Goal: Information Seeking & Learning: Learn about a topic

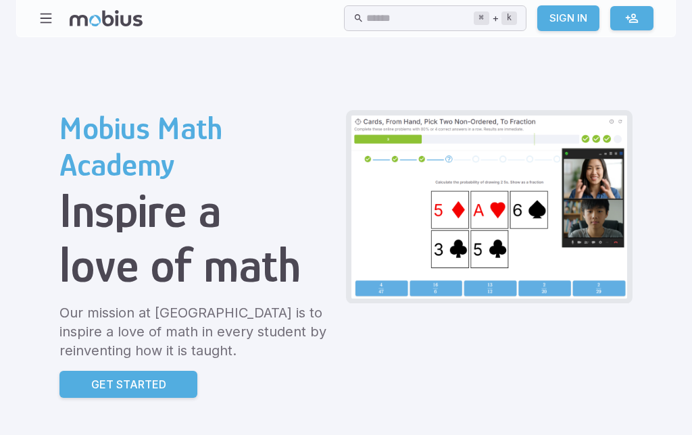
click at [96, 380] on p "Get Started" at bounding box center [128, 384] width 75 height 16
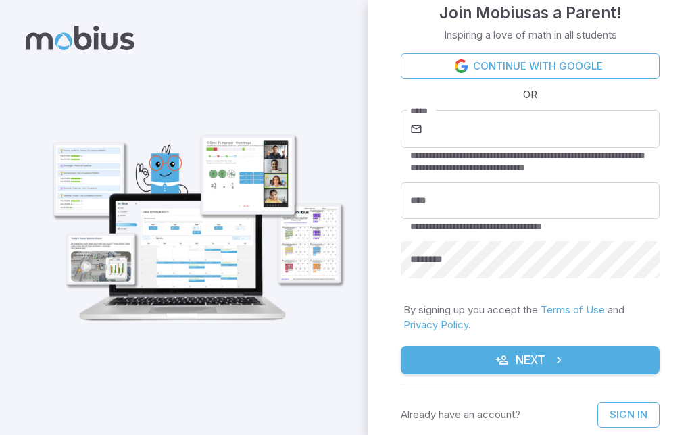
click at [617, 121] on input "*****" at bounding box center [542, 129] width 234 height 38
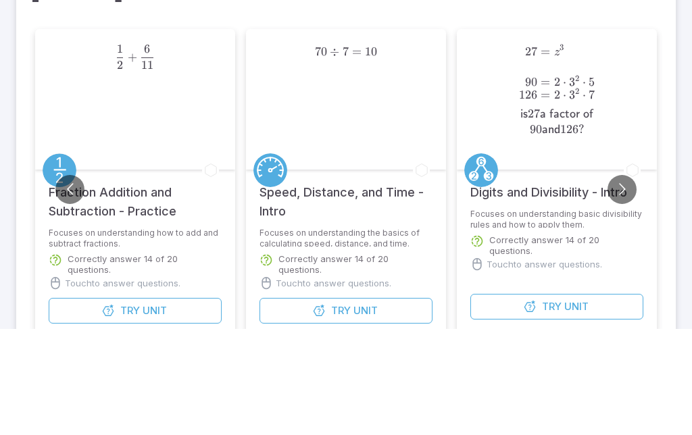
type input "*"
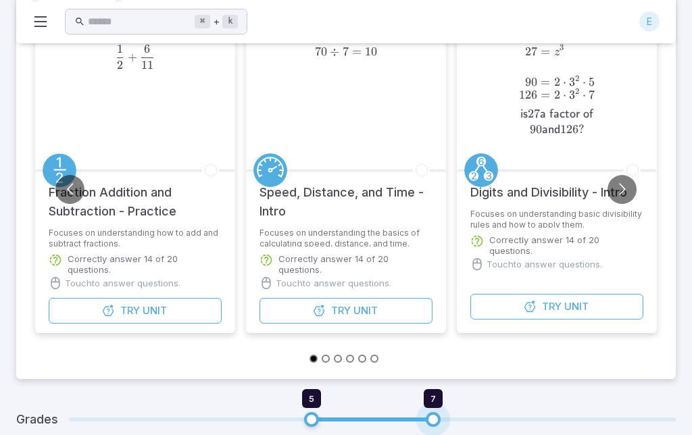
type input "*"
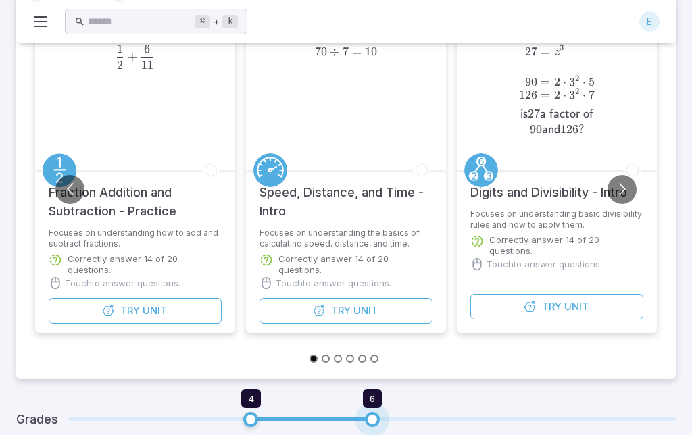
type input "*"
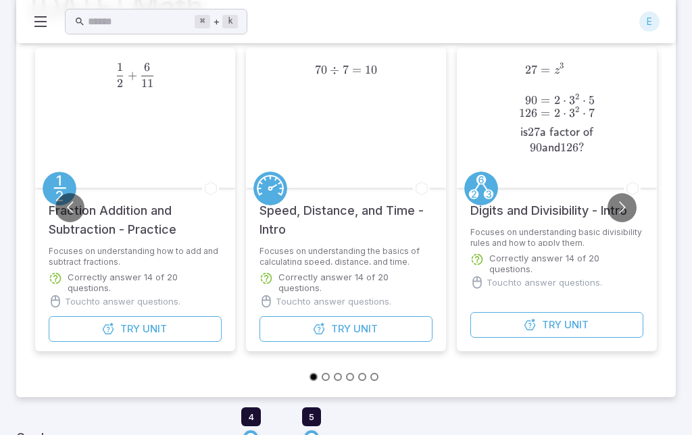
scroll to position [88, 0]
click at [323, 377] on button "Go to slide 2" at bounding box center [325, 377] width 8 height 8
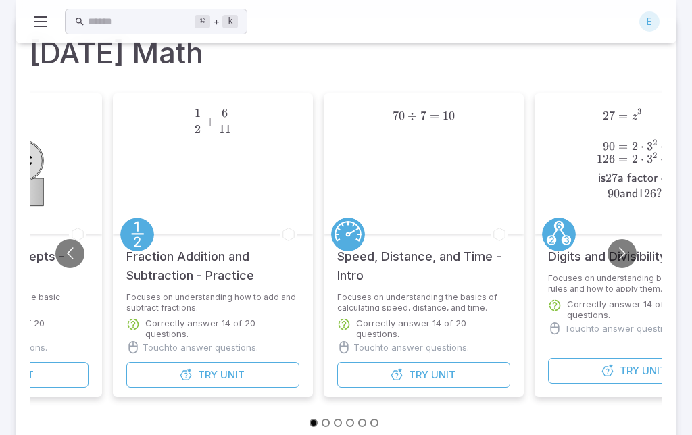
scroll to position [49, 0]
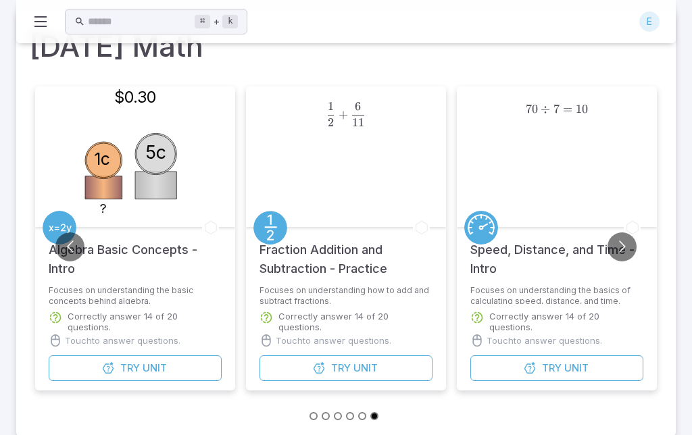
click at [70, 251] on button "Go to previous slide" at bounding box center [69, 246] width 29 height 29
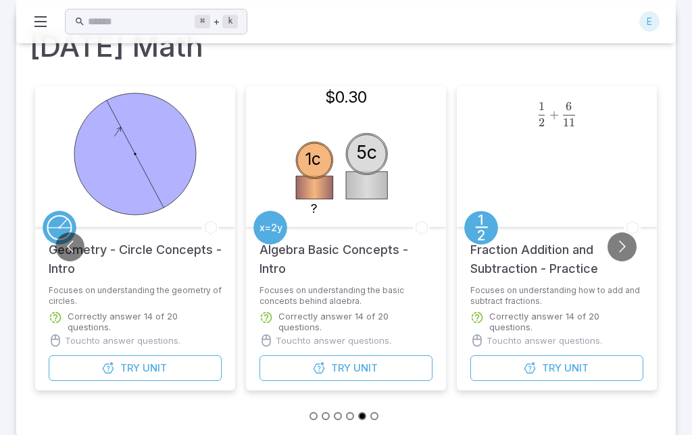
click at [64, 244] on button "Go to previous slide" at bounding box center [69, 246] width 29 height 29
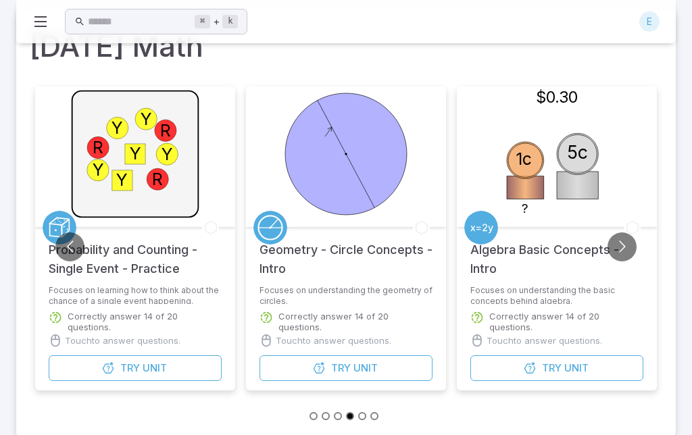
click at [68, 244] on button "Go to previous slide" at bounding box center [69, 246] width 29 height 29
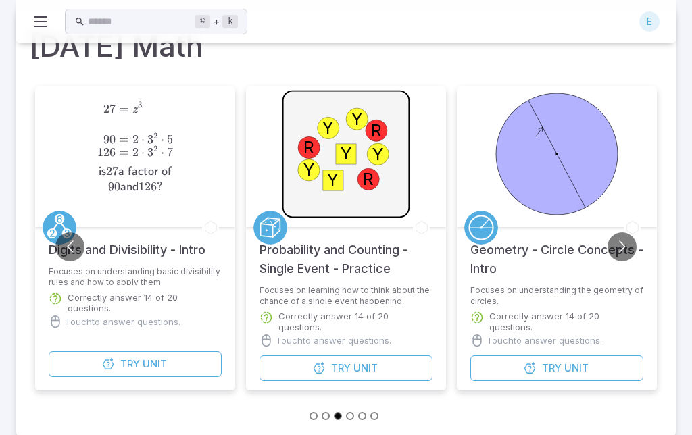
click at [78, 238] on button "Go to previous slide" at bounding box center [69, 246] width 29 height 29
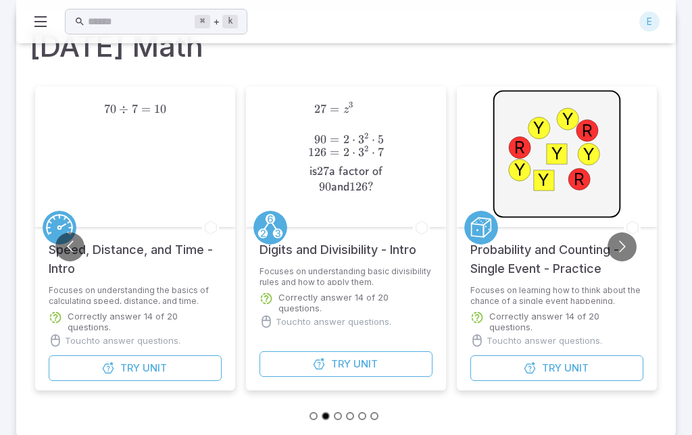
click at [78, 239] on button "Go to previous slide" at bounding box center [69, 246] width 29 height 29
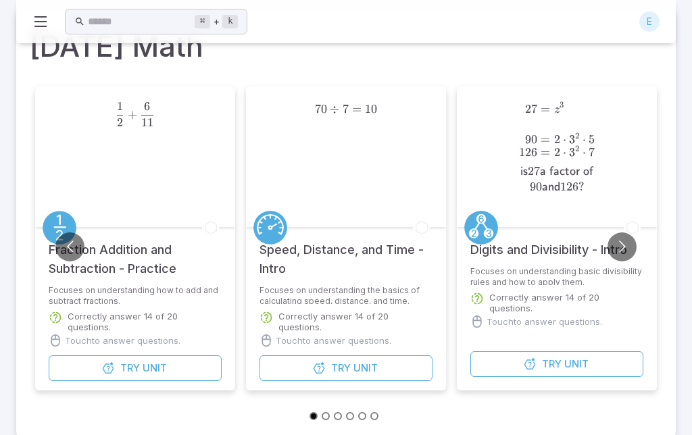
click at [78, 240] on button "Go to previous slide" at bounding box center [69, 246] width 29 height 29
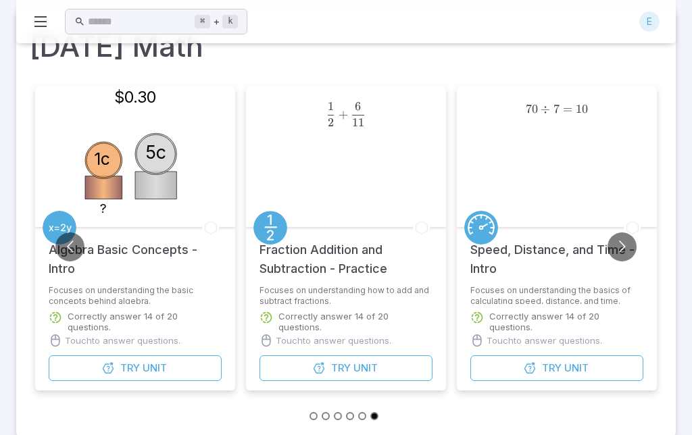
click at [70, 244] on button "Go to previous slide" at bounding box center [69, 246] width 29 height 29
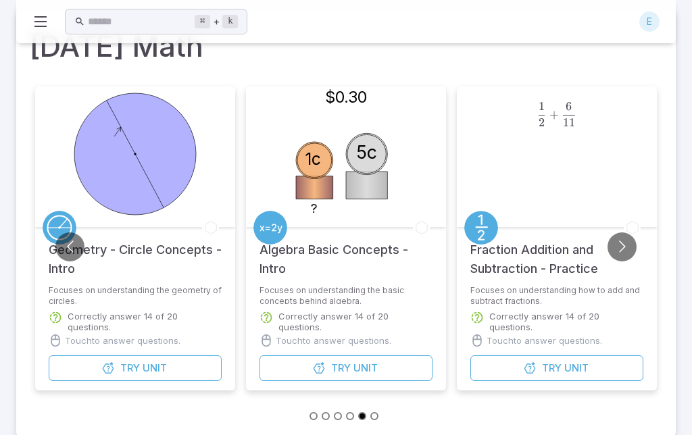
click at [307, 415] on ul at bounding box center [346, 415] width 632 height 15
click at [307, 418] on ul at bounding box center [346, 415] width 632 height 15
click at [61, 245] on button "Go to previous slide" at bounding box center [69, 246] width 29 height 29
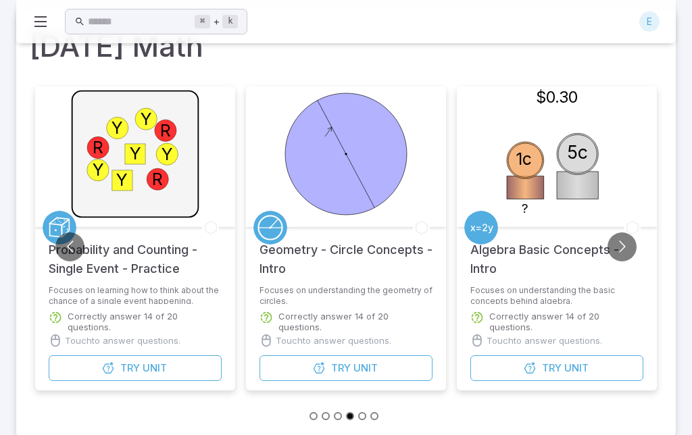
click at [60, 245] on button "Go to previous slide" at bounding box center [69, 246] width 29 height 29
click at [72, 246] on button "Go to previous slide" at bounding box center [69, 246] width 29 height 29
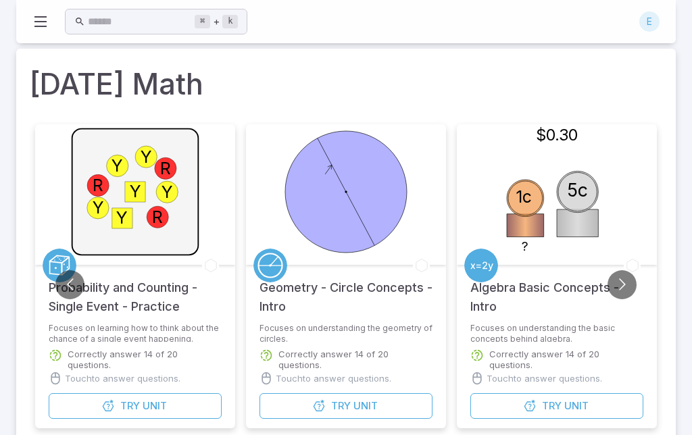
scroll to position [0, 0]
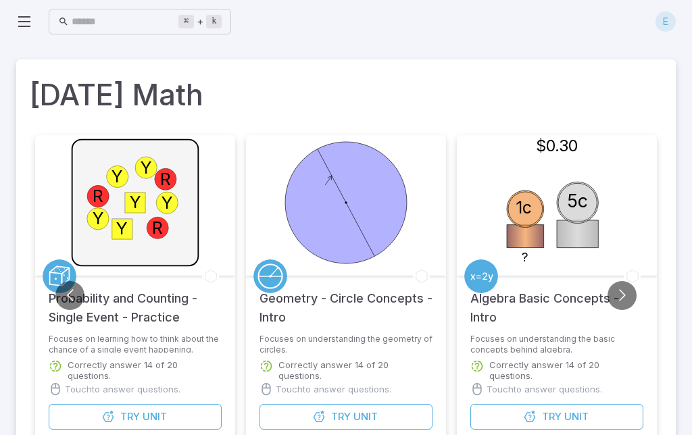
click at [65, 298] on button "Go to previous slide" at bounding box center [69, 295] width 29 height 29
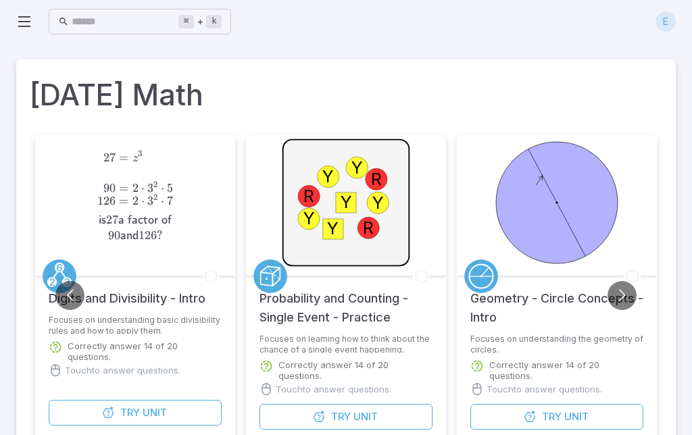
click at [74, 294] on button "Go to previous slide" at bounding box center [69, 295] width 29 height 29
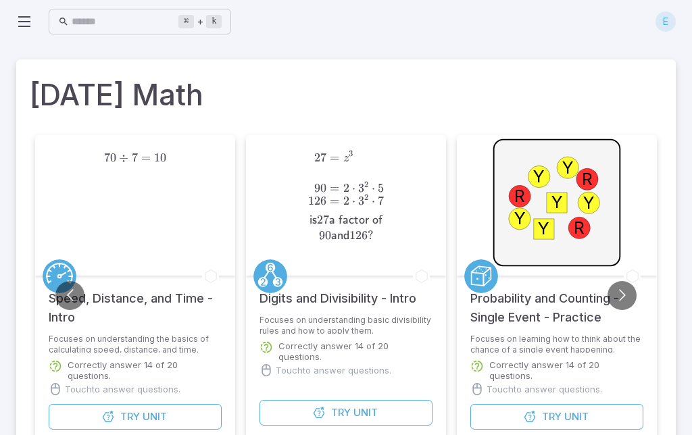
click at [71, 293] on button "Go to previous slide" at bounding box center [69, 295] width 29 height 29
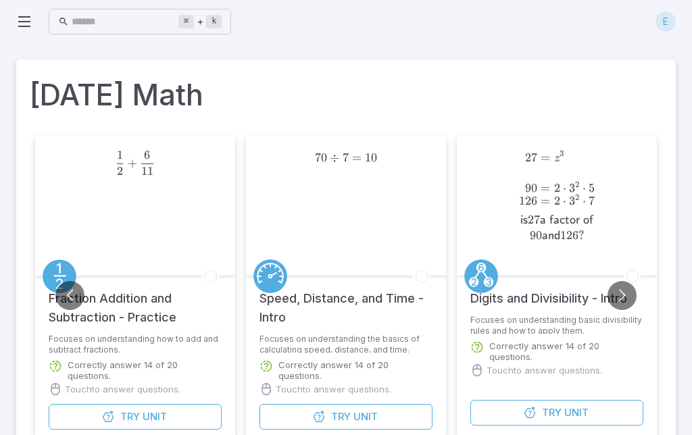
click at [63, 298] on button "Go to previous slide" at bounding box center [69, 295] width 29 height 29
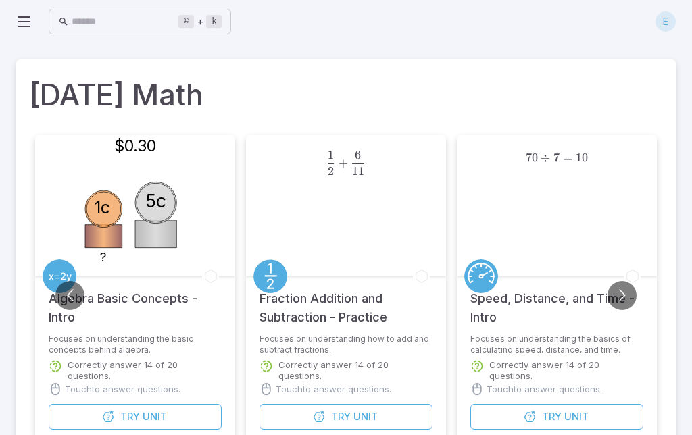
click at [355, 237] on div "1 2 + 6 11 \frac{1}{2} + \frac{6}{11} 2 1 ​ + 11 6 ​" at bounding box center [346, 205] width 140 height 140
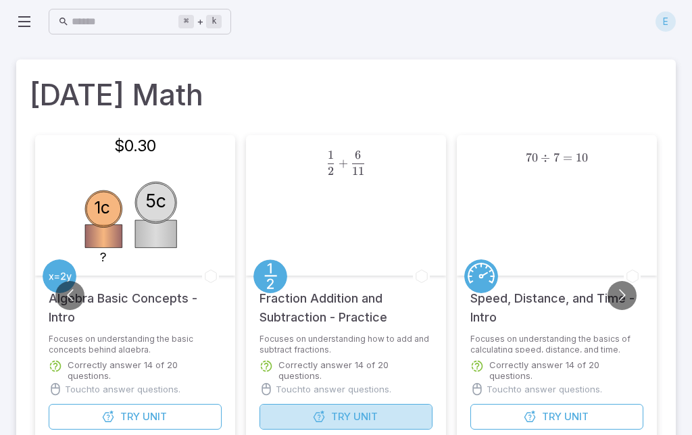
click at [361, 411] on span "Unit" at bounding box center [365, 416] width 24 height 15
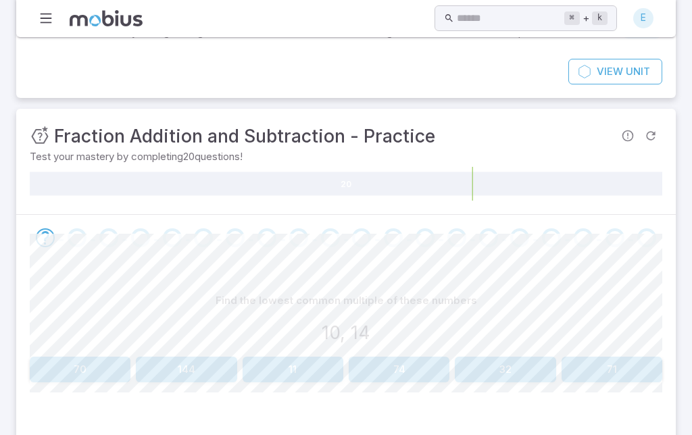
scroll to position [185, 0]
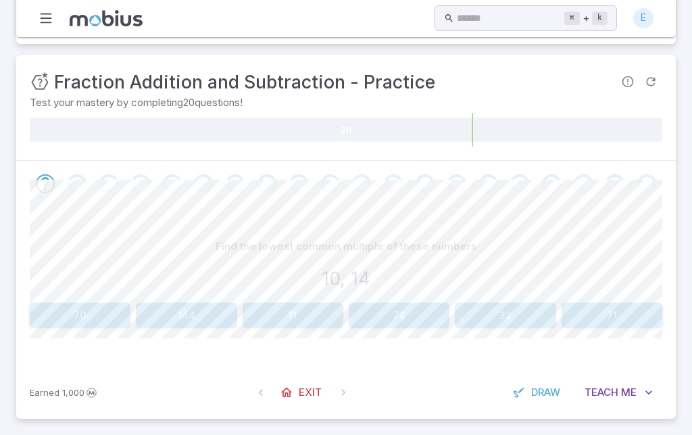
click at [370, 289] on div "Find the lowest common multiple of these numbers 10, 14" at bounding box center [346, 265] width 632 height 63
click at [599, 395] on span "Teach" at bounding box center [601, 392] width 34 height 15
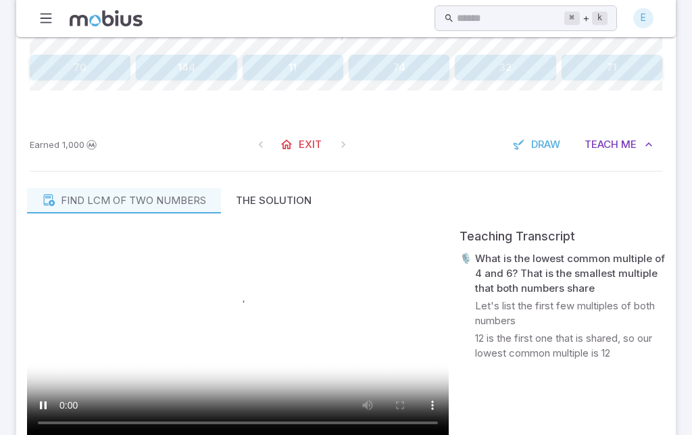
scroll to position [507, 0]
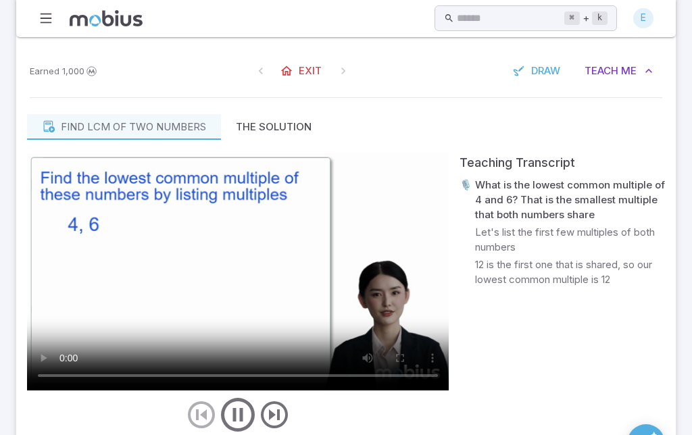
click at [247, 329] on video at bounding box center [237, 271] width 421 height 237
click at [193, 312] on video at bounding box center [237, 271] width 421 height 237
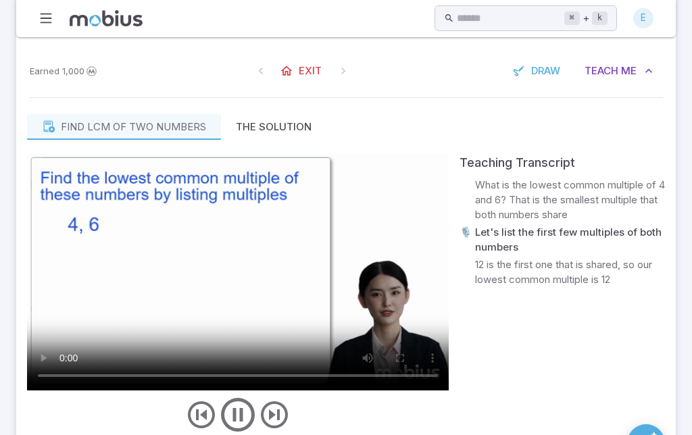
click at [236, 411] on icon "play/pause/restart" at bounding box center [237, 414] width 41 height 41
click at [184, 260] on video at bounding box center [237, 271] width 421 height 237
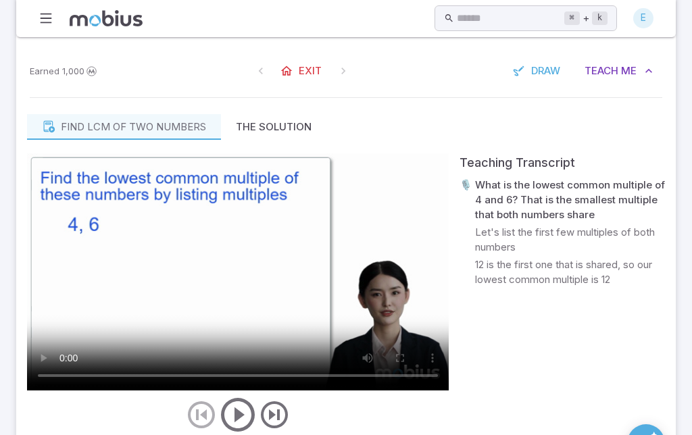
click at [180, 274] on video at bounding box center [237, 271] width 421 height 237
click at [236, 273] on video at bounding box center [237, 271] width 421 height 237
click at [111, 424] on div at bounding box center [237, 414] width 421 height 41
click at [155, 342] on video at bounding box center [237, 271] width 421 height 237
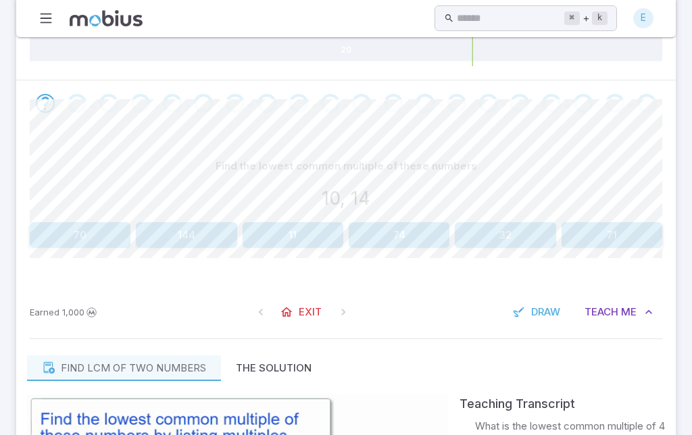
scroll to position [264, 0]
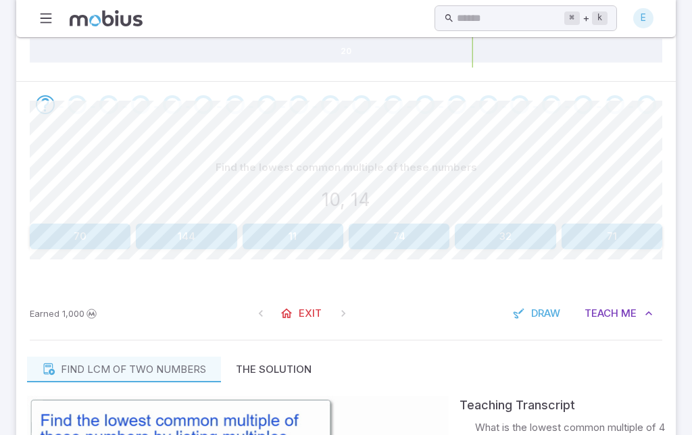
click at [64, 234] on button "70" at bounding box center [80, 237] width 101 height 26
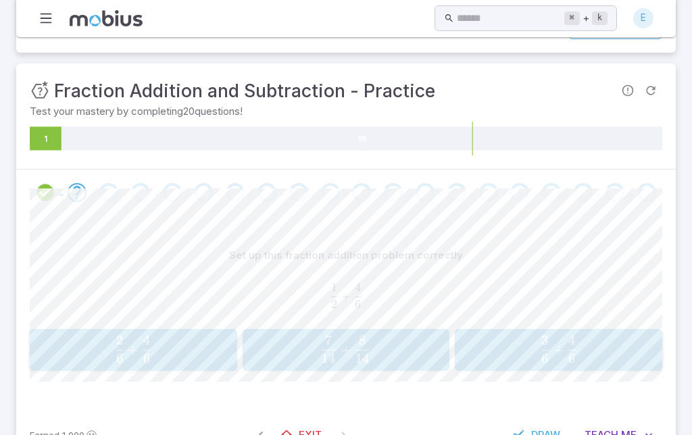
scroll to position [0, 0]
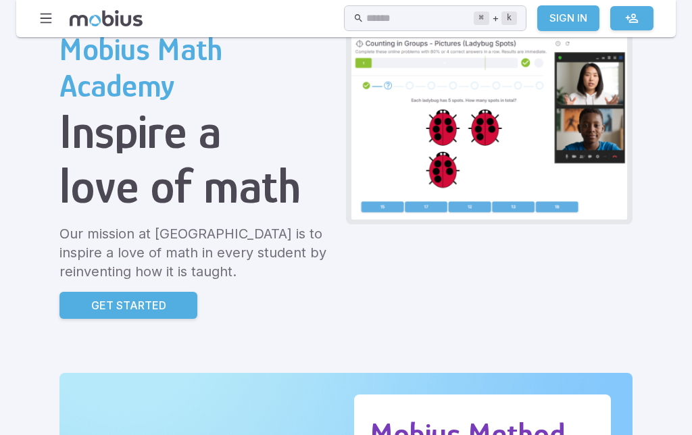
scroll to position [78, 0]
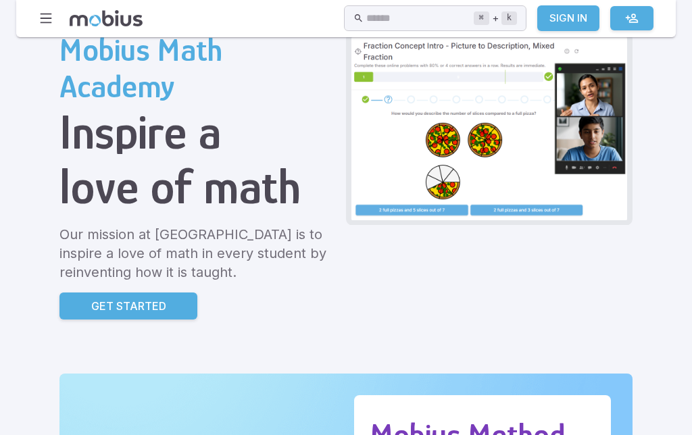
click at [97, 311] on p "Get Started" at bounding box center [128, 306] width 75 height 16
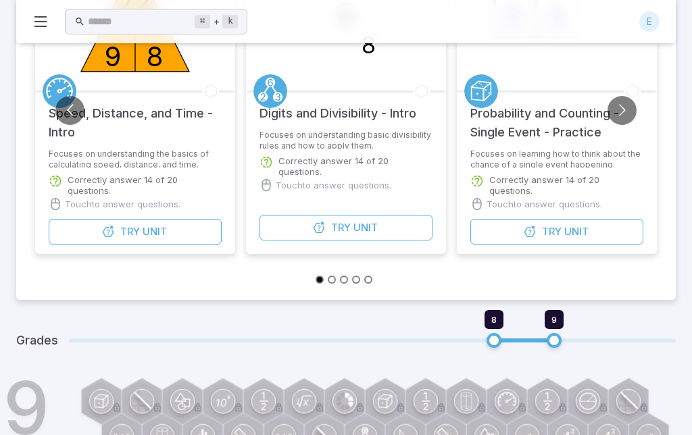
scroll to position [185, 0]
type input "*"
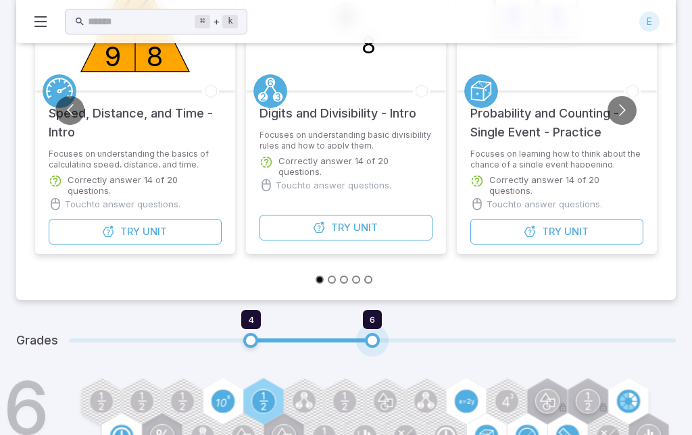
type input "*"
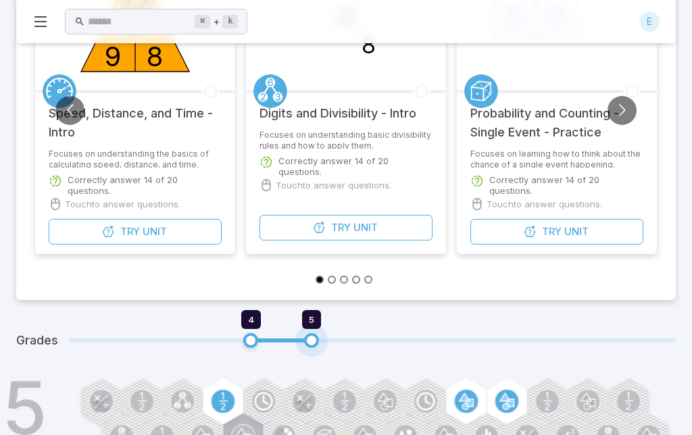
type input "*"
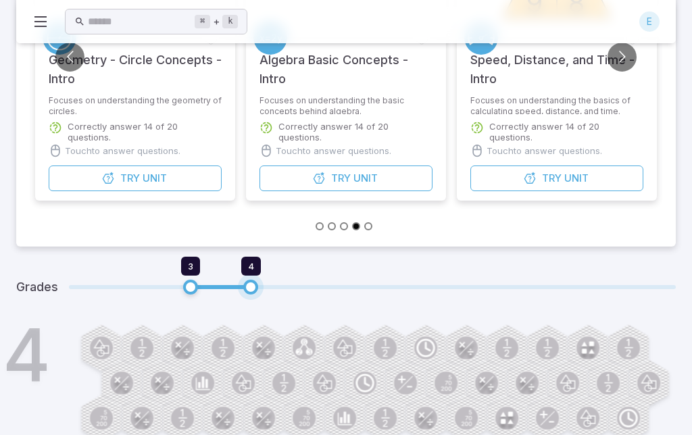
scroll to position [249, 0]
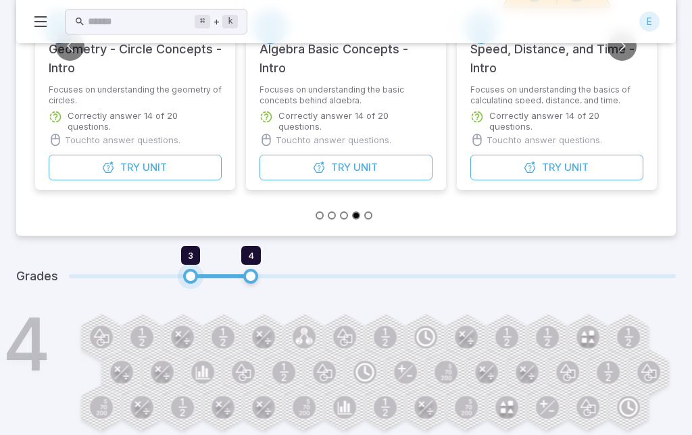
click at [186, 271] on span "3" at bounding box center [190, 276] width 15 height 15
click at [42, 357] on h1 "4" at bounding box center [27, 343] width 48 height 73
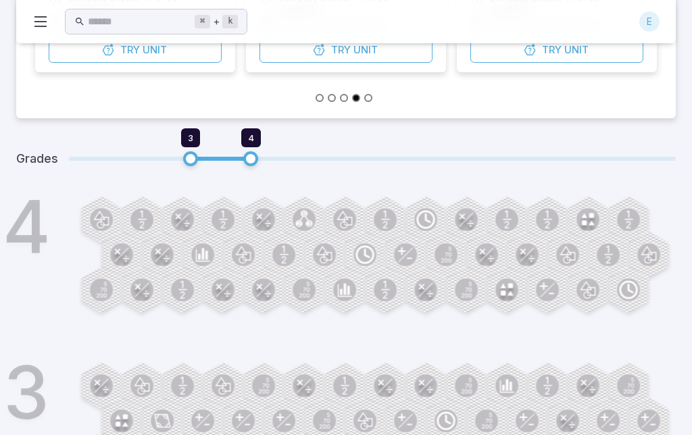
scroll to position [372, 0]
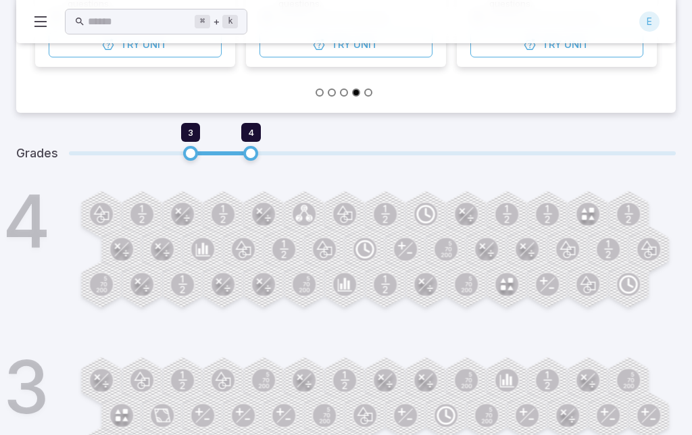
click at [37, 407] on h1 "3" at bounding box center [26, 386] width 46 height 73
click at [103, 386] on circle at bounding box center [101, 380] width 23 height 23
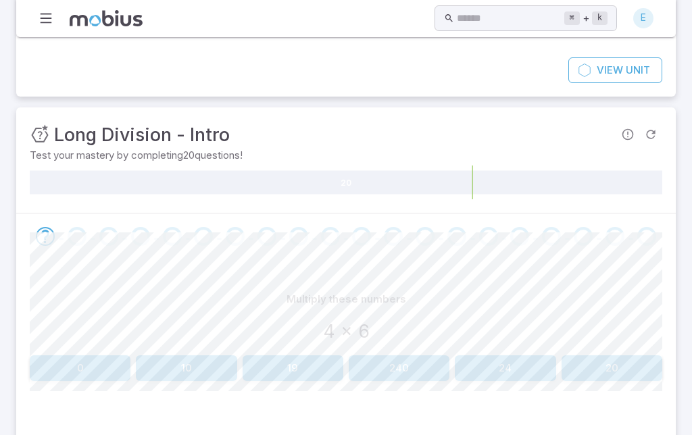
scroll to position [88, 0]
click at [680, 223] on section "Long Division - Intro Skills you will learn include: Division by single digits …" at bounding box center [346, 220] width 692 height 542
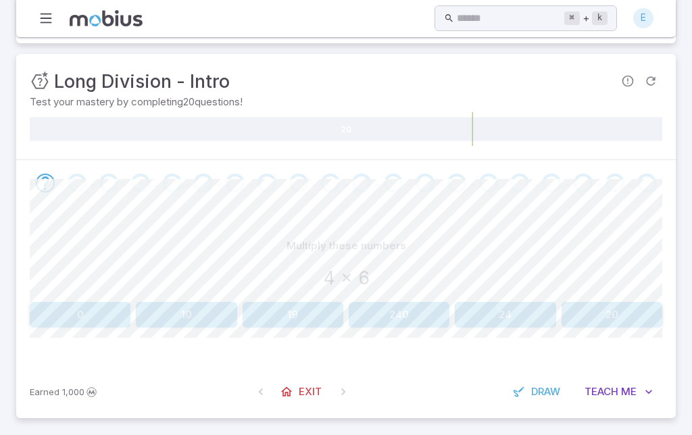
click at [520, 305] on button "24" at bounding box center [505, 315] width 101 height 26
click at [635, 313] on button "60" at bounding box center [611, 315] width 101 height 26
click at [207, 311] on button "63" at bounding box center [186, 315] width 101 height 26
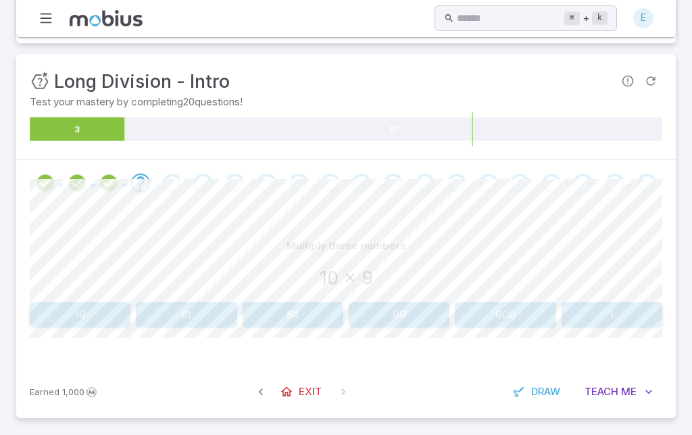
click at [423, 321] on button "90" at bounding box center [398, 315] width 101 height 26
click at [419, 313] on button "100" at bounding box center [398, 315] width 101 height 26
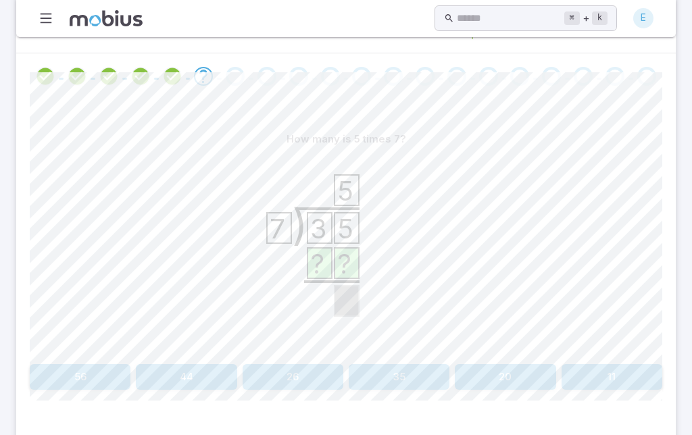
scroll to position [258, 0]
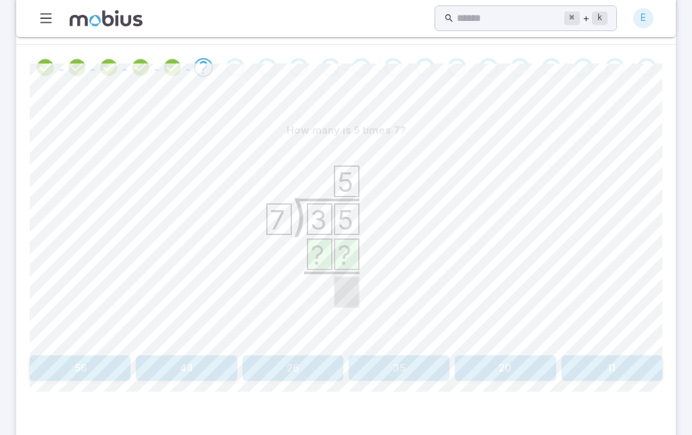
click at [418, 369] on button "35" at bounding box center [398, 368] width 101 height 26
click at [635, 369] on button "1" at bounding box center [611, 368] width 101 height 26
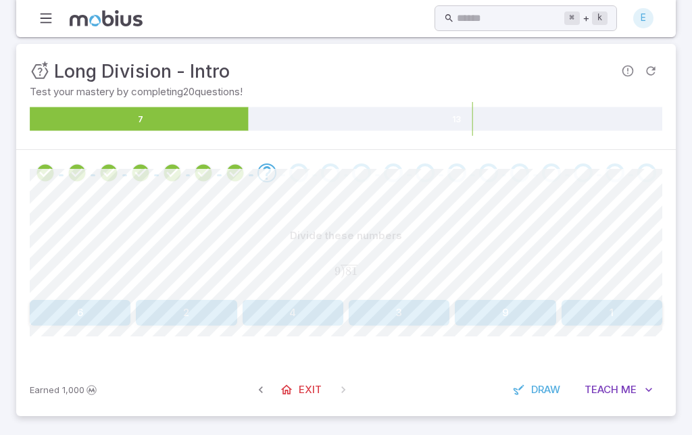
scroll to position [97, 0]
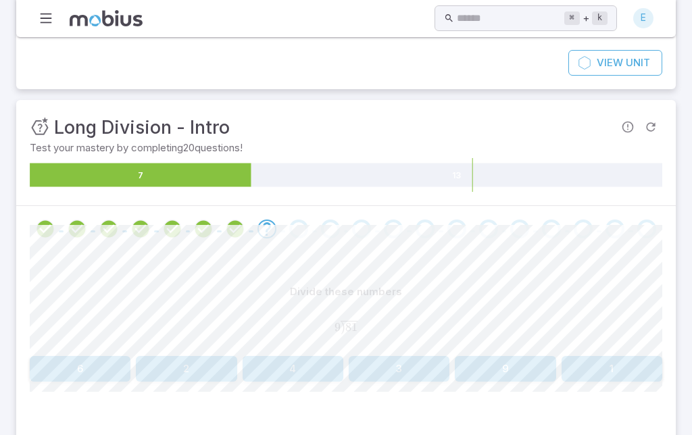
click at [536, 369] on button "9" at bounding box center [505, 369] width 101 height 26
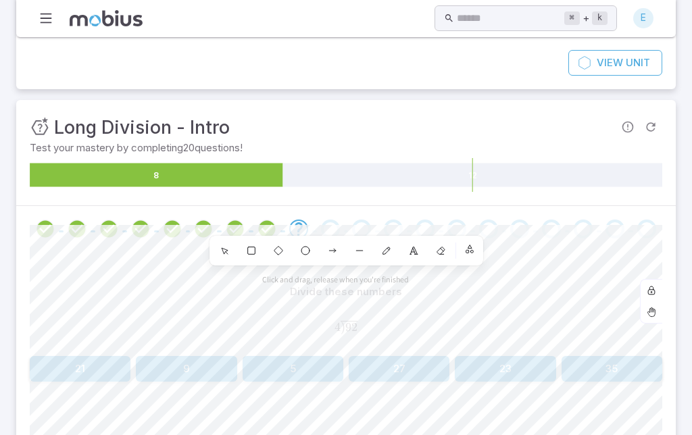
click at [225, 245] on icon at bounding box center [224, 250] width 11 height 11
click at [656, 309] on div at bounding box center [651, 312] width 22 height 22
click at [631, 219] on div at bounding box center [646, 228] width 32 height 19
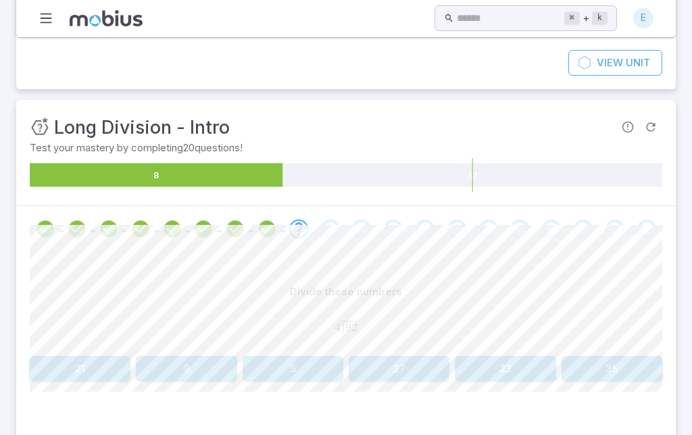
click at [512, 370] on button "23" at bounding box center [505, 369] width 101 height 26
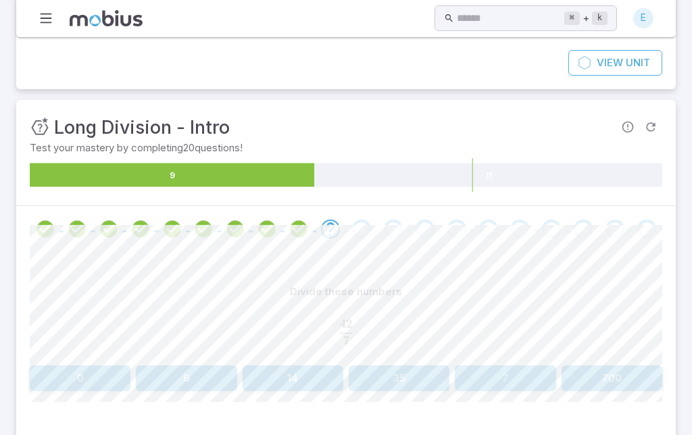
click at [194, 375] on button "6" at bounding box center [186, 378] width 101 height 26
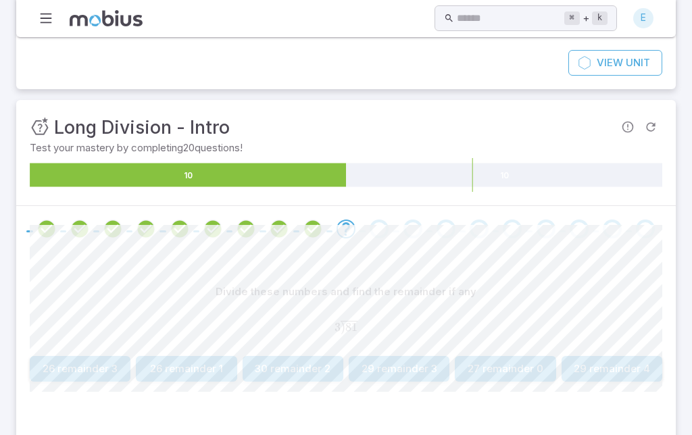
click at [521, 371] on button "27 remainder 0" at bounding box center [505, 369] width 101 height 26
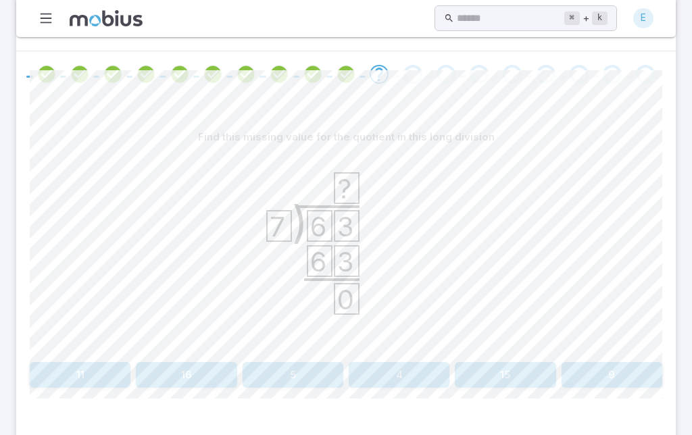
scroll to position [251, 0]
click at [633, 380] on button "9" at bounding box center [611, 376] width 101 height 26
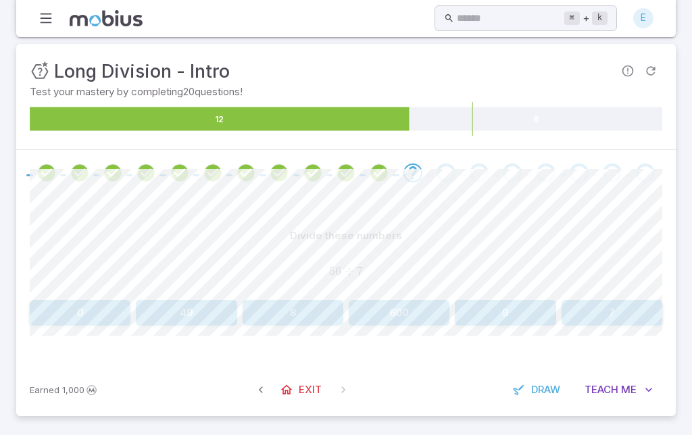
scroll to position [97, 0]
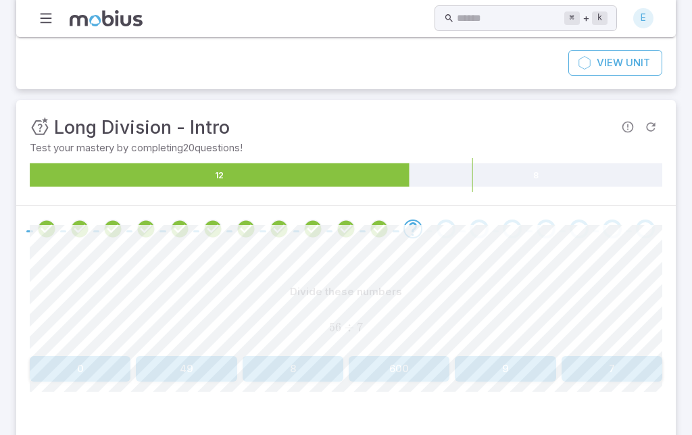
click at [310, 369] on button "8" at bounding box center [292, 369] width 101 height 26
click at [209, 369] on button "2" at bounding box center [186, 369] width 101 height 26
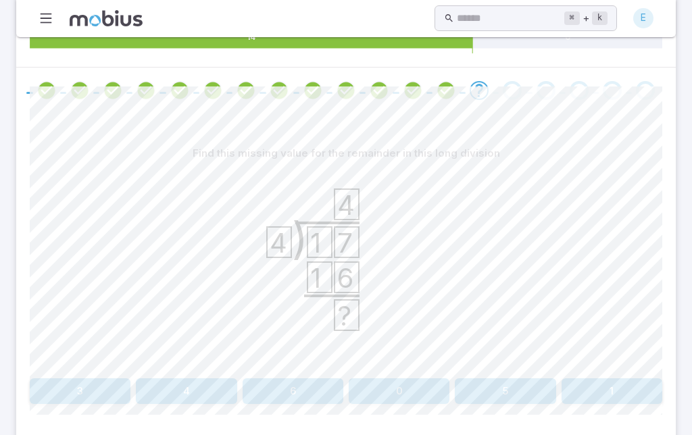
scroll to position [258, 0]
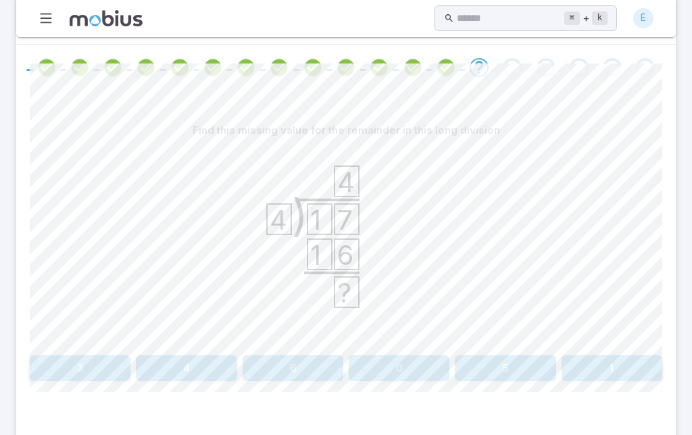
click at [639, 359] on button "1" at bounding box center [611, 368] width 101 height 26
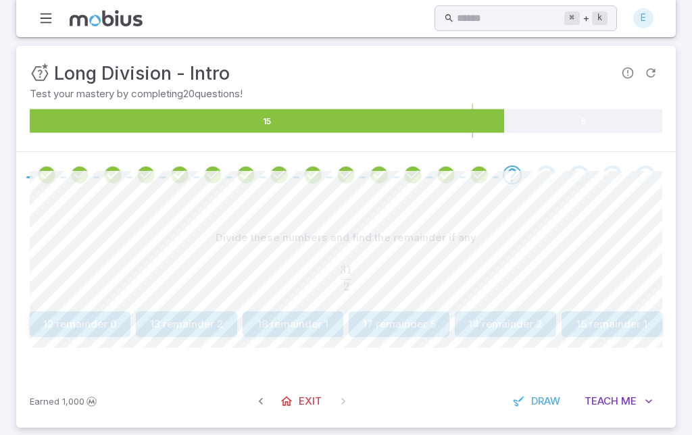
scroll to position [161, 0]
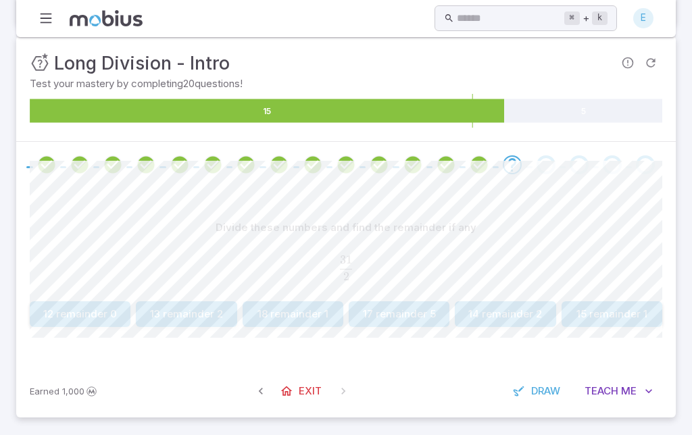
click at [537, 392] on span "Draw" at bounding box center [545, 391] width 29 height 15
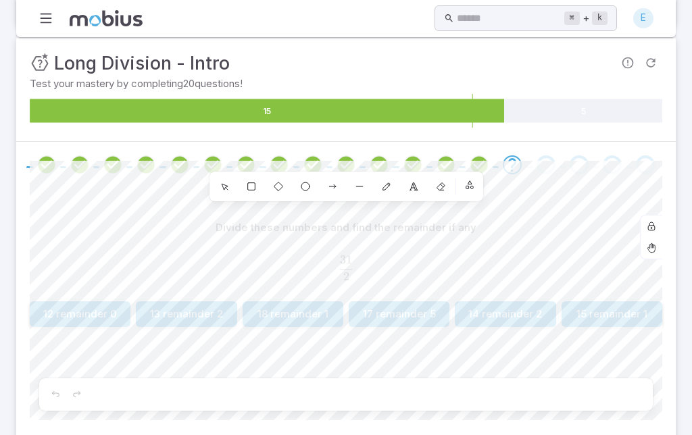
click at [384, 194] on div "7" at bounding box center [386, 186] width 24 height 24
click at [651, 237] on div at bounding box center [651, 248] width 22 height 22
click at [495, 145] on div at bounding box center [345, 165] width 659 height 46
click at [466, 176] on button "button" at bounding box center [470, 185] width 22 height 22
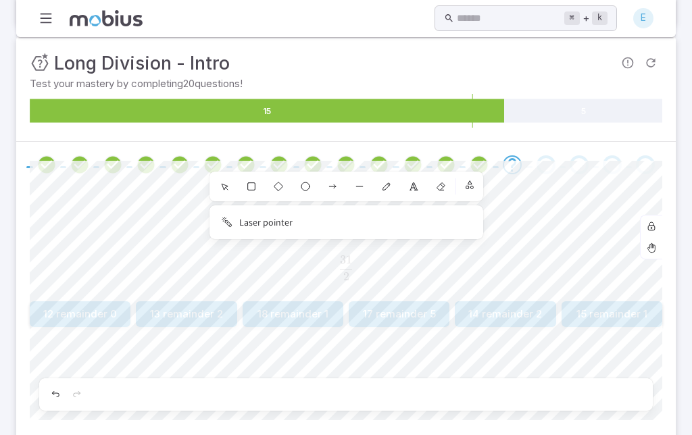
click at [462, 151] on div at bounding box center [345, 165] width 659 height 46
click at [353, 174] on div "6" at bounding box center [359, 186] width 24 height 24
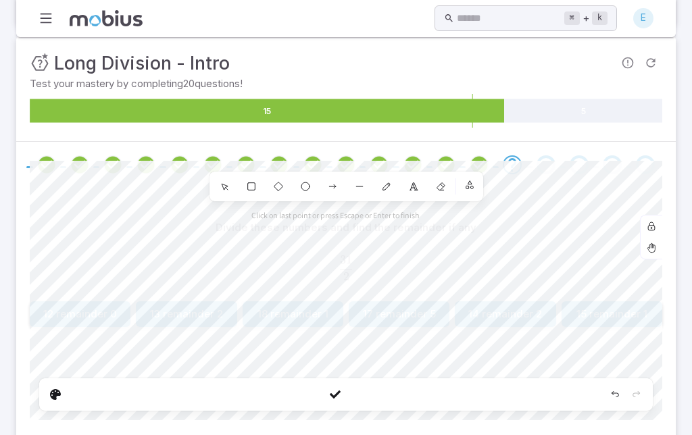
click at [51, 389] on icon "Edit" at bounding box center [55, 394] width 11 height 11
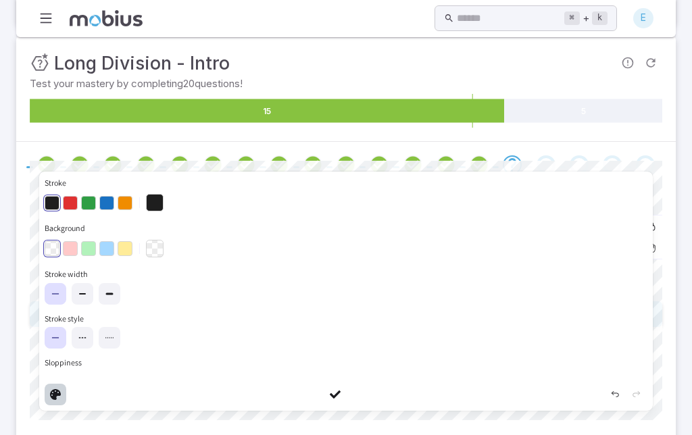
click at [569, 121] on icon at bounding box center [583, 111] width 158 height 24
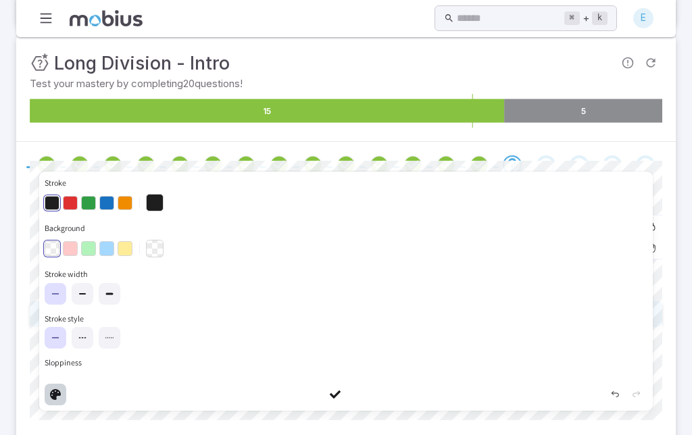
click at [326, 384] on div "Done" at bounding box center [335, 395] width 22 height 22
click at [621, 384] on div "Undo" at bounding box center [615, 395] width 22 height 22
click at [613, 83] on p "Test your mastery by completing 20 questions!" at bounding box center [346, 83] width 632 height 15
click at [631, 97] on icon "15 5" at bounding box center [346, 111] width 632 height 34
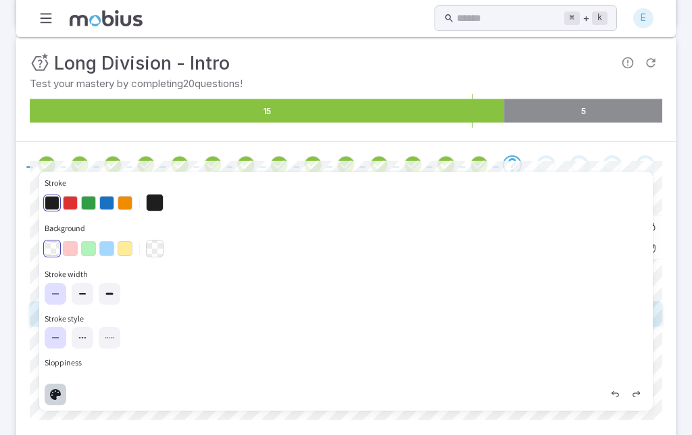
click at [635, 99] on icon at bounding box center [583, 111] width 158 height 24
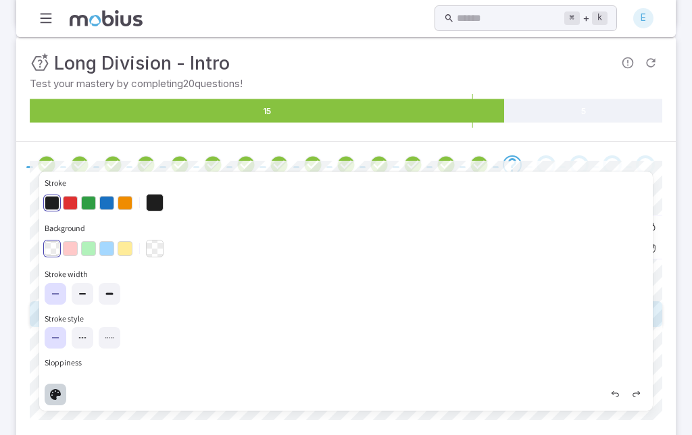
click at [620, 384] on div "Undo" at bounding box center [615, 395] width 22 height 22
click at [613, 389] on icon "Undo" at bounding box center [614, 394] width 11 height 11
click at [627, 194] on div at bounding box center [346, 202] width 602 height 23
click at [631, 389] on icon "Redo" at bounding box center [636, 394] width 11 height 11
click at [632, 389] on icon "Redo" at bounding box center [636, 394] width 11 height 11
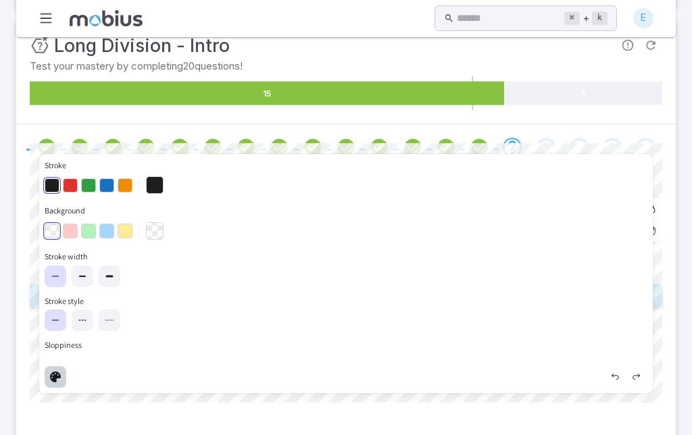
scroll to position [189, 0]
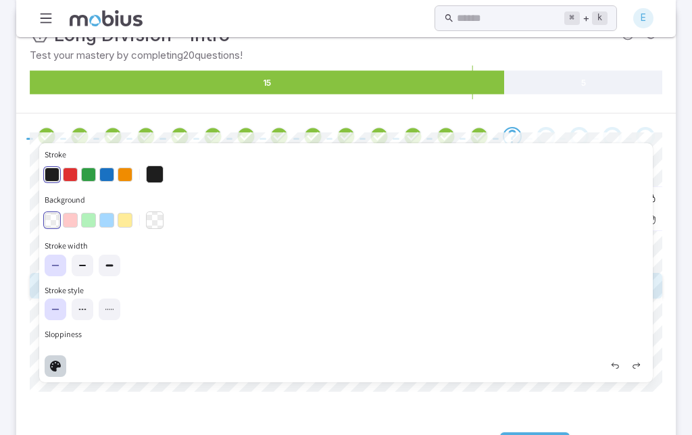
click at [55, 361] on icon "Edit" at bounding box center [55, 366] width 11 height 11
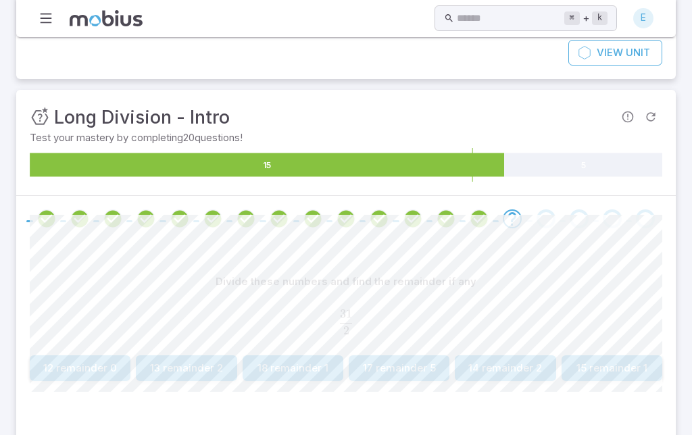
click at [657, 363] on button "15 remainder 1" at bounding box center [611, 368] width 101 height 26
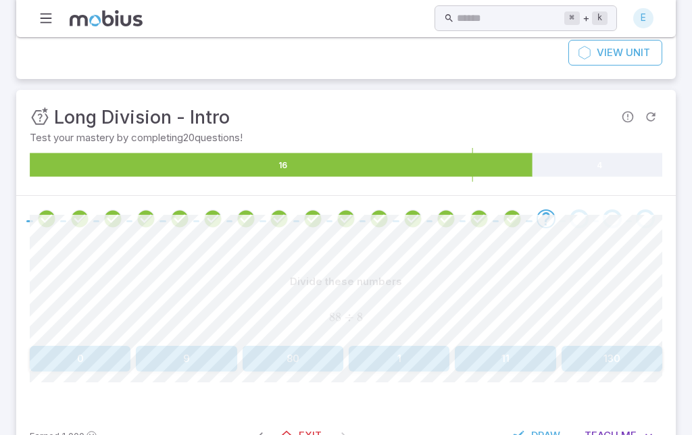
scroll to position [97, 0]
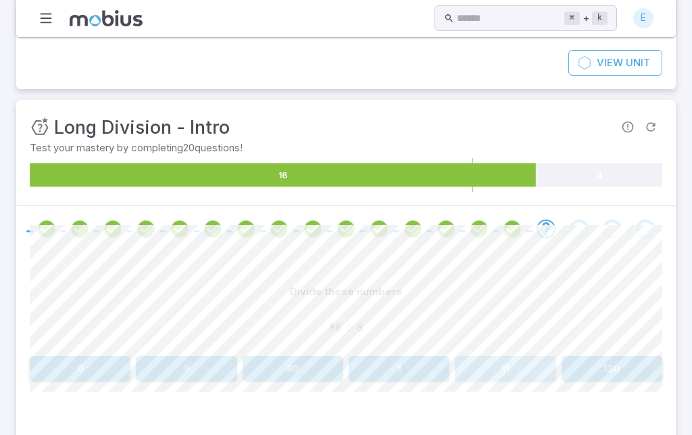
click at [507, 379] on button "11" at bounding box center [505, 369] width 101 height 26
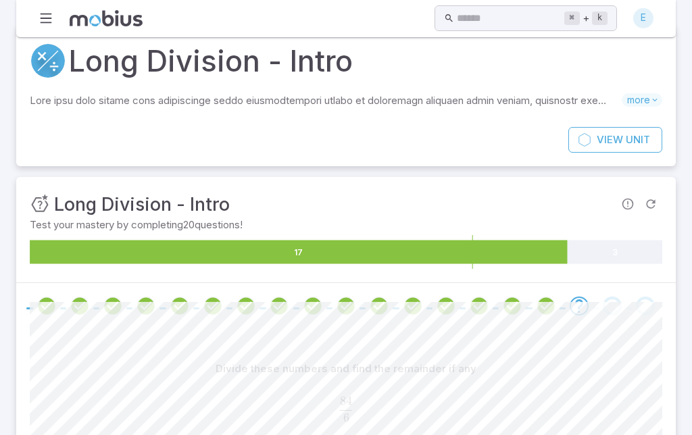
scroll to position [54, 0]
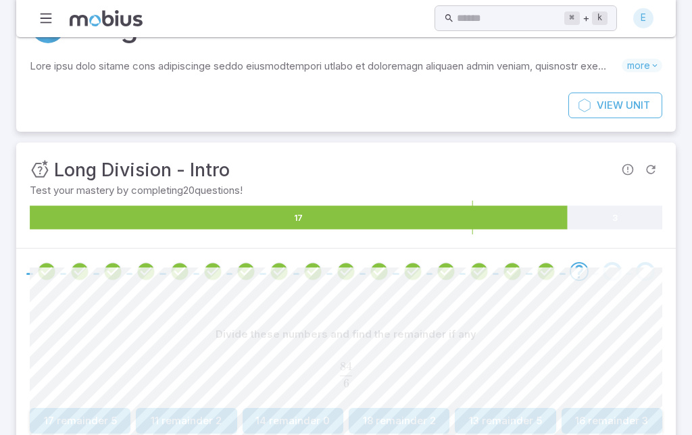
click at [318, 423] on button "14 remainder 0" at bounding box center [292, 421] width 101 height 26
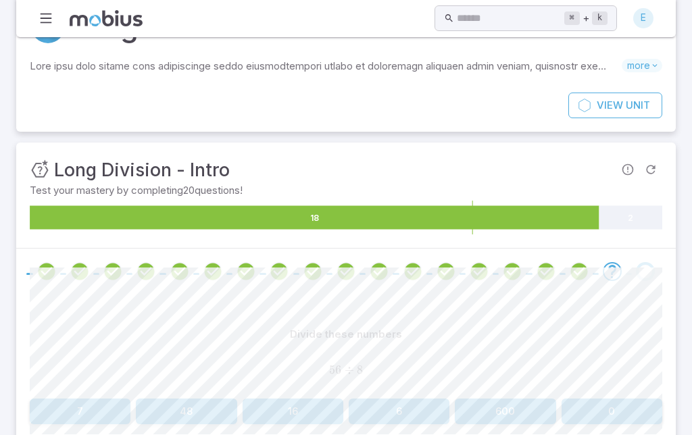
click at [94, 399] on button "7" at bounding box center [80, 411] width 101 height 26
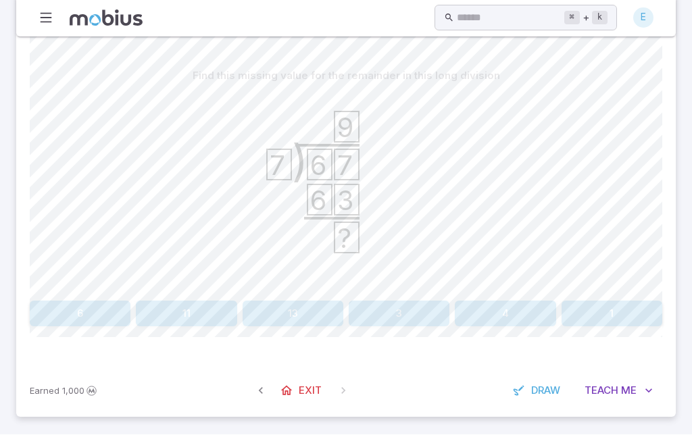
scroll to position [258, 0]
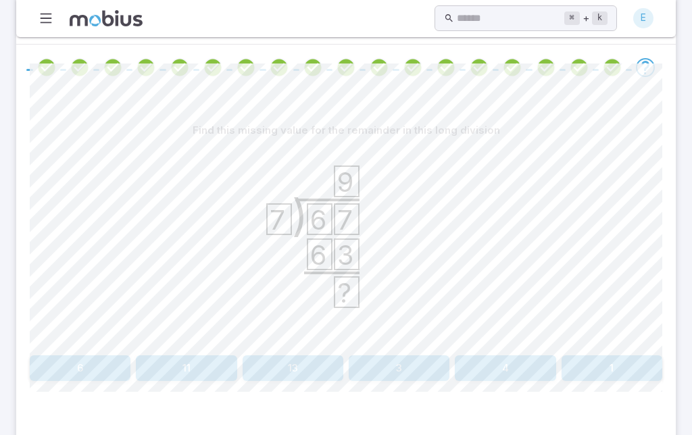
click at [523, 370] on button "4" at bounding box center [505, 368] width 101 height 26
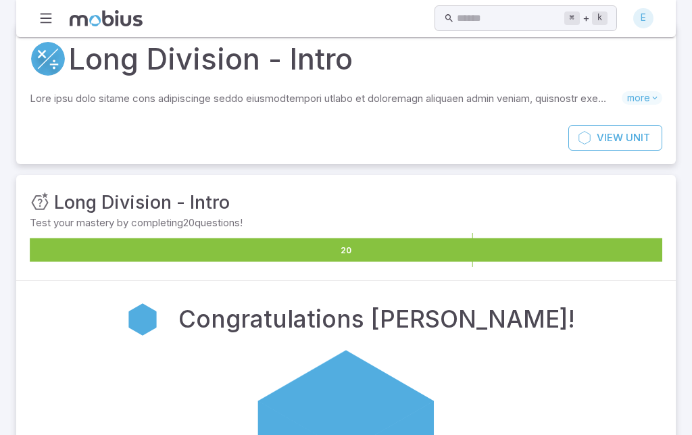
scroll to position [0, 0]
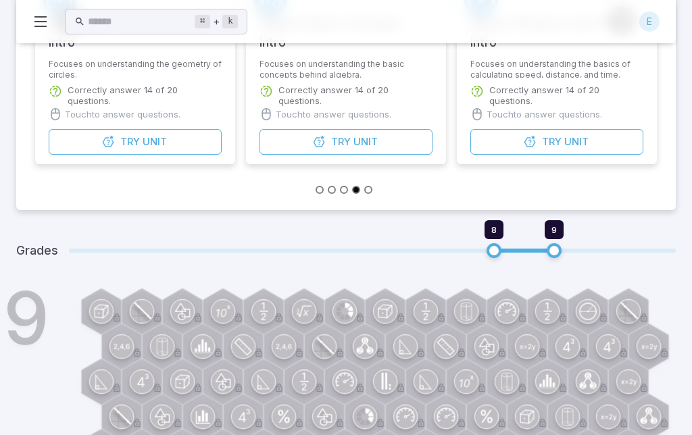
scroll to position [312, 0]
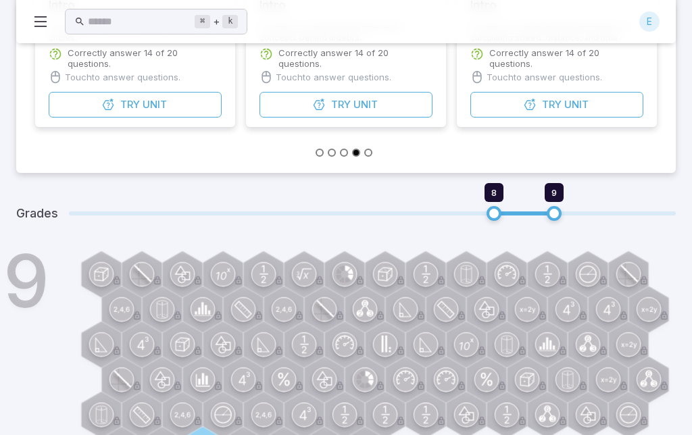
type input "*"
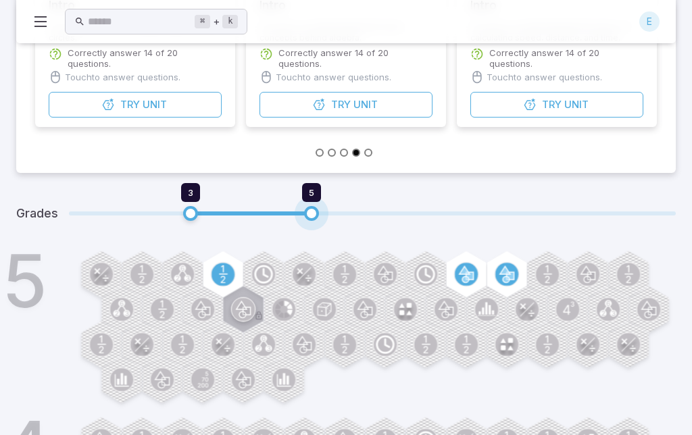
type input "*"
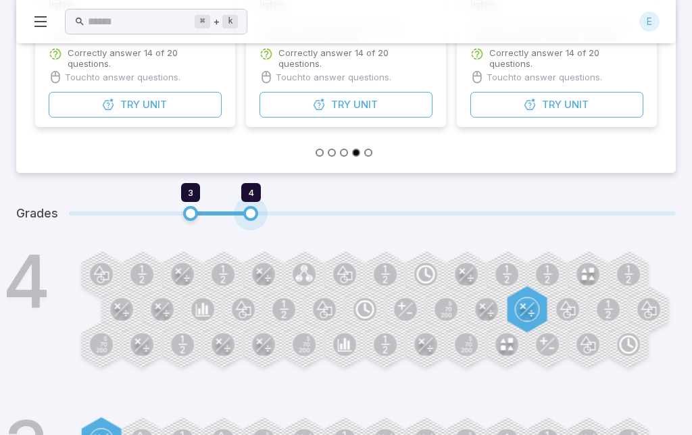
type input "*"
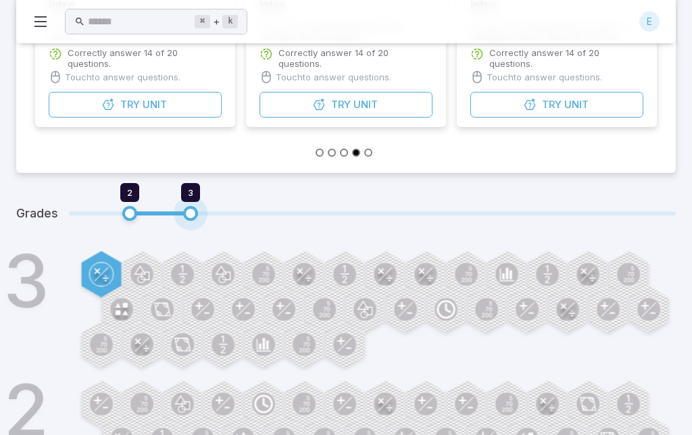
type input "*"
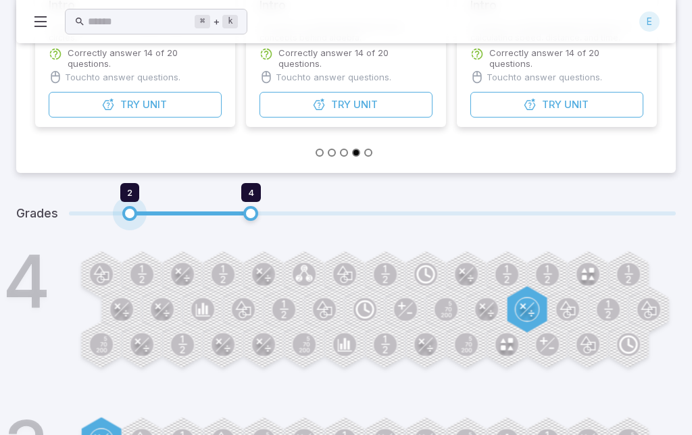
type input "*"
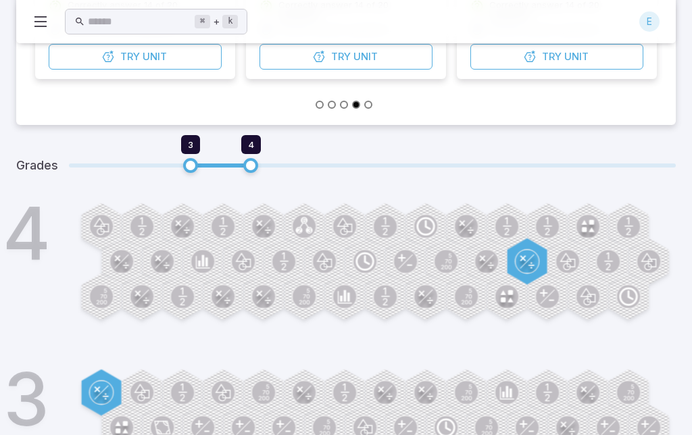
scroll to position [360, 0]
